Goal: Transaction & Acquisition: Obtain resource

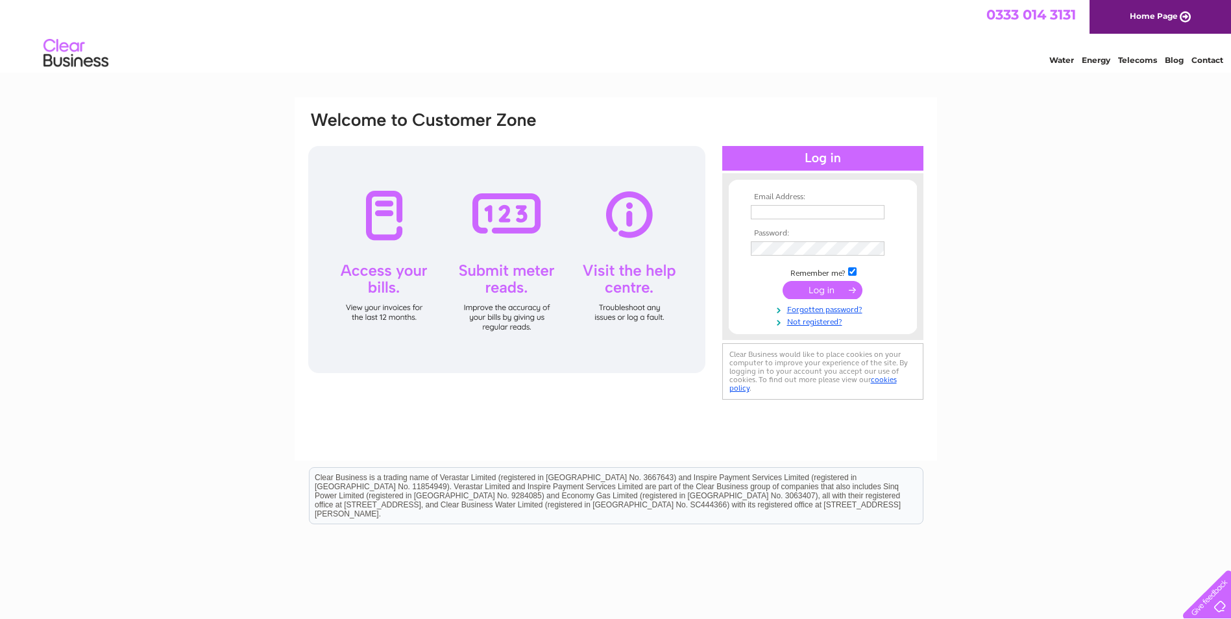
type input "accounts@johnmutch.com"
click at [825, 291] on input "submit" at bounding box center [823, 290] width 80 height 18
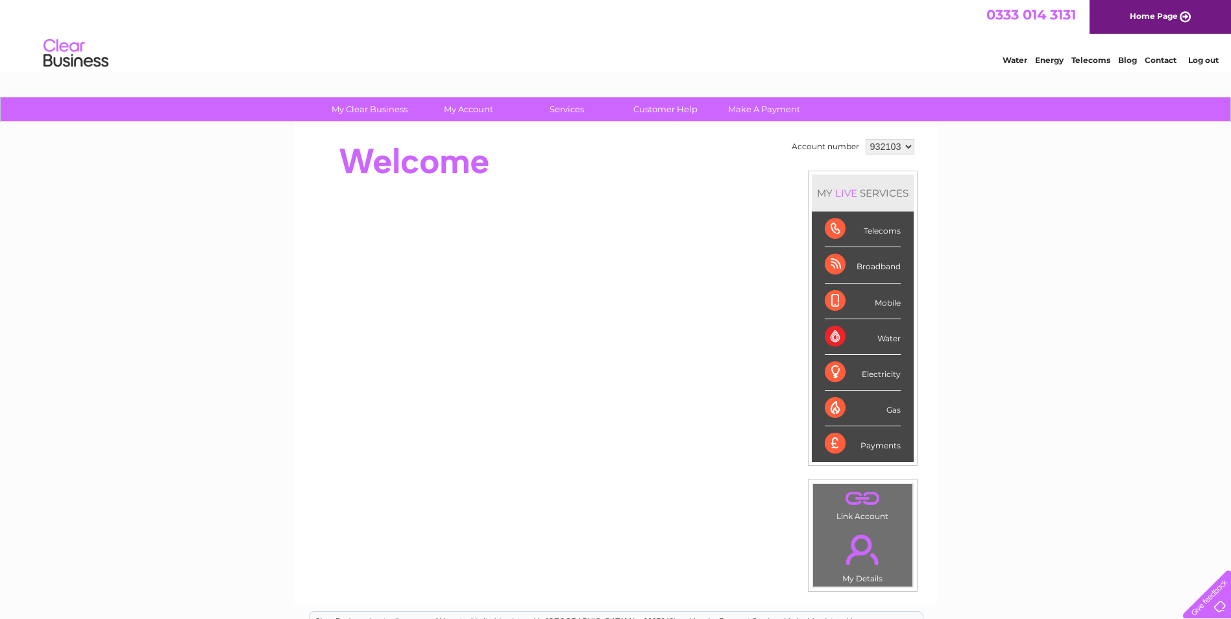
click at [897, 147] on select "932103 935023" at bounding box center [890, 147] width 49 height 16
select select "935023"
click at [866, 139] on select "932103 935023" at bounding box center [890, 147] width 49 height 16
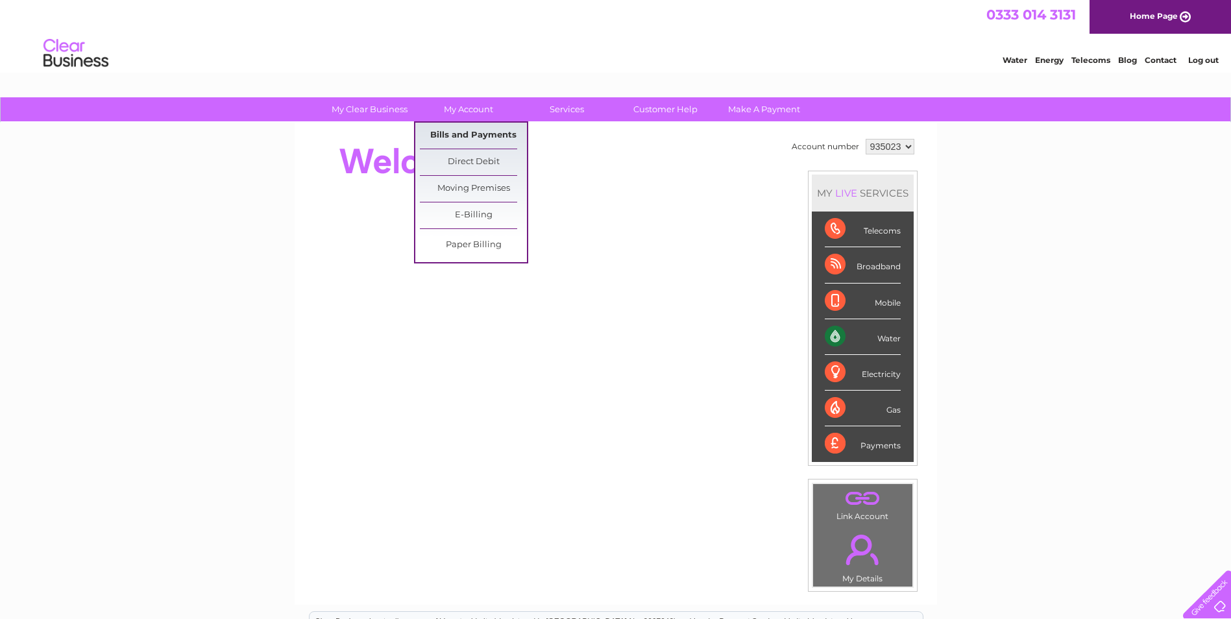
click at [457, 135] on link "Bills and Payments" at bounding box center [473, 136] width 107 height 26
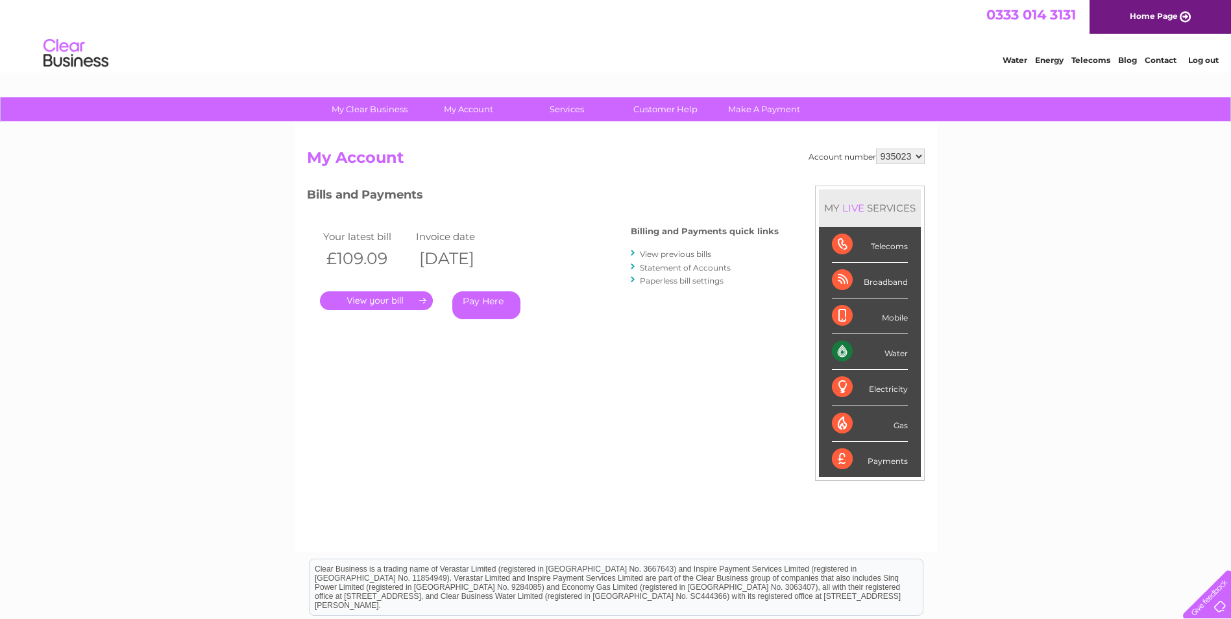
click at [380, 302] on link "." at bounding box center [376, 300] width 113 height 19
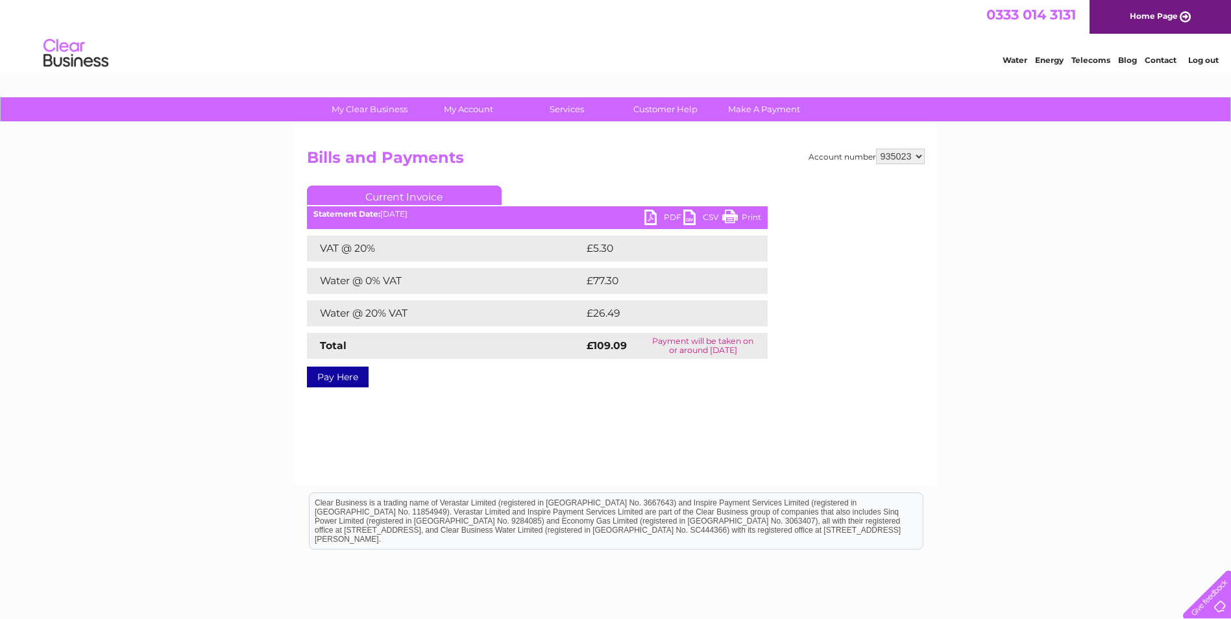
click at [666, 215] on link "PDF" at bounding box center [663, 219] width 39 height 19
